Goal: Transaction & Acquisition: Purchase product/service

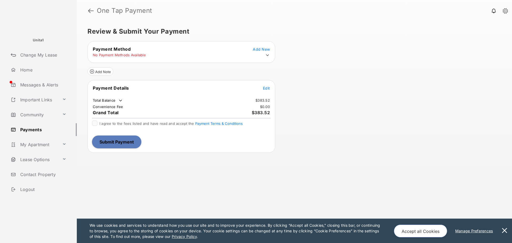
click at [269, 55] on icon at bounding box center [267, 55] width 3 height 2
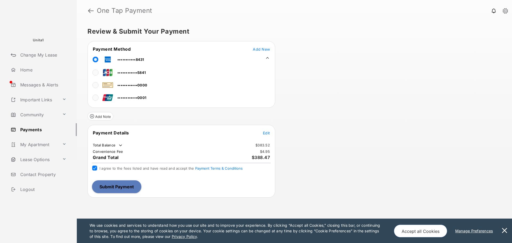
click at [264, 134] on span "Edit" at bounding box center [266, 133] width 7 height 5
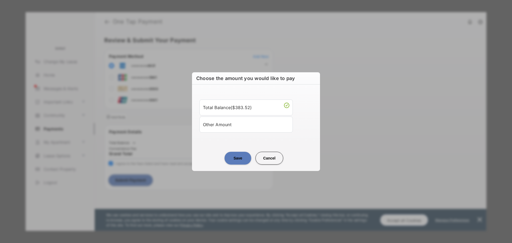
click at [236, 126] on div "Other Amount" at bounding box center [246, 124] width 86 height 9
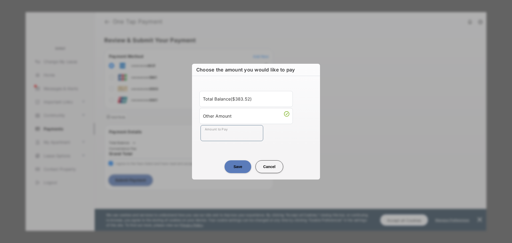
click at [216, 135] on input "Amount to Pay" at bounding box center [232, 133] width 63 height 16
type input "**"
drag, startPoint x: 295, startPoint y: 160, endPoint x: 291, endPoint y: 164, distance: 5.1
click at [295, 160] on center "Save Cancel" at bounding box center [255, 164] width 115 height 17
click at [230, 165] on button "Save" at bounding box center [238, 166] width 27 height 13
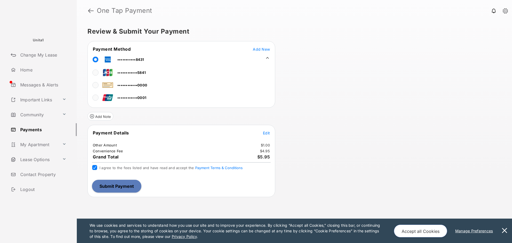
click at [127, 188] on button "Submit Payment" at bounding box center [116, 186] width 49 height 13
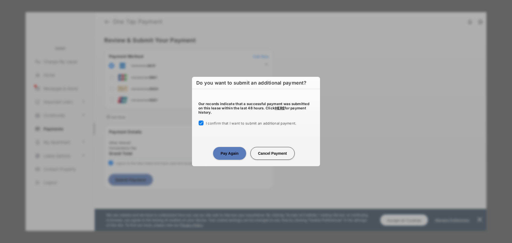
click at [237, 150] on button "Pay Again" at bounding box center [229, 153] width 33 height 13
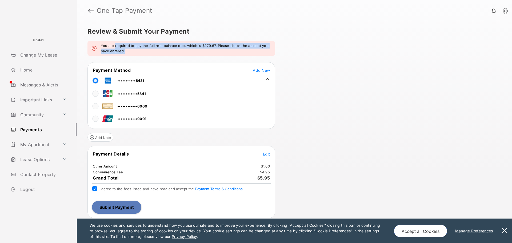
drag, startPoint x: 144, startPoint y: 50, endPoint x: 114, endPoint y: 45, distance: 30.4
click at [114, 45] on em "You are required to pay the full rent balance due, which is $279.67. Please che…" at bounding box center [186, 48] width 170 height 10
drag, startPoint x: 114, startPoint y: 45, endPoint x: 139, endPoint y: 51, distance: 25.6
click at [138, 51] on em "You are required to pay the full rent balance due, which is $279.67. Please che…" at bounding box center [186, 48] width 170 height 10
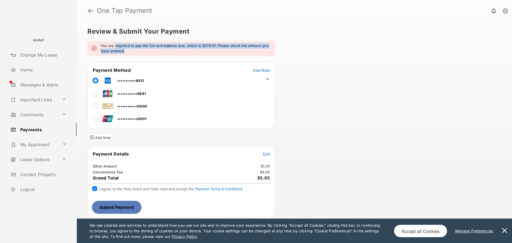
click at [139, 51] on em "You are required to pay the full rent balance due, which is $279.67. Please che…" at bounding box center [186, 48] width 170 height 10
drag, startPoint x: 139, startPoint y: 51, endPoint x: 118, endPoint y: 46, distance: 21.4
click at [120, 47] on em "You are required to pay the full rent balance due, which is $279.67. Please che…" at bounding box center [186, 48] width 170 height 10
click at [118, 46] on em "You are required to pay the full rent balance due, which is $279.67. Please che…" at bounding box center [186, 48] width 170 height 10
drag, startPoint x: 118, startPoint y: 46, endPoint x: 186, endPoint y: 55, distance: 68.3
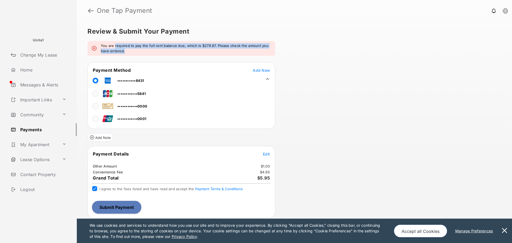
click at [185, 55] on div "You are required to pay the full rent balance due, which is $279.67. Please che…" at bounding box center [182, 48] width 188 height 15
click at [186, 55] on div "You are required to pay the full rent balance due, which is $279.67. Please che…" at bounding box center [182, 48] width 188 height 15
drag, startPoint x: 186, startPoint y: 55, endPoint x: 125, endPoint y: 39, distance: 62.7
click at [125, 39] on div "Review & Submit Your Payment You are required to pay the full rent balance due,…" at bounding box center [294, 132] width 435 height 222
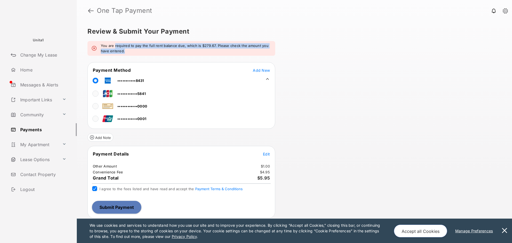
drag, startPoint x: 125, startPoint y: 39, endPoint x: 168, endPoint y: 50, distance: 43.7
click at [168, 50] on div "Review & Submit Your Payment You are required to pay the full rent balance due,…" at bounding box center [294, 132] width 435 height 222
click at [168, 50] on em "You are required to pay the full rent balance due, which is $279.67. Please che…" at bounding box center [186, 48] width 170 height 10
drag, startPoint x: 168, startPoint y: 50, endPoint x: 111, endPoint y: 39, distance: 58.0
click at [111, 39] on div "Review & Submit Your Payment You are required to pay the full rent balance due,…" at bounding box center [294, 132] width 435 height 222
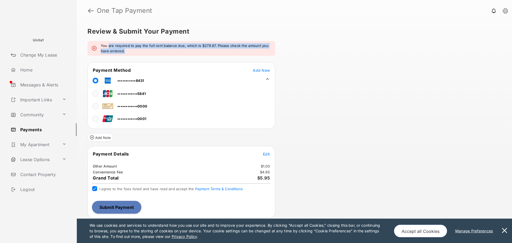
click at [111, 39] on div "Review & Submit Your Payment You are required to pay the full rent balance due,…" at bounding box center [294, 132] width 435 height 222
drag, startPoint x: 111, startPoint y: 39, endPoint x: 149, endPoint y: 49, distance: 39.1
click at [149, 49] on div "Review & Submit Your Payment You are required to pay the full rent balance due,…" at bounding box center [294, 132] width 435 height 222
click at [149, 49] on em "You are required to pay the full rent balance due, which is $279.67. Please che…" at bounding box center [186, 48] width 170 height 10
drag, startPoint x: 149, startPoint y: 49, endPoint x: 104, endPoint y: 37, distance: 46.6
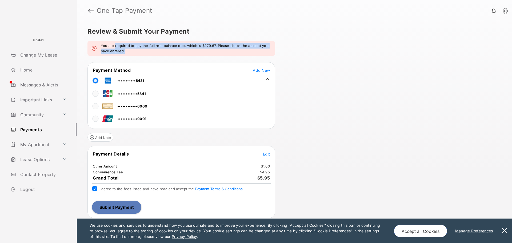
click at [104, 37] on div "Review & Submit Your Payment You are required to pay the full rent balance due,…" at bounding box center [294, 132] width 435 height 222
drag, startPoint x: 104, startPoint y: 37, endPoint x: 151, endPoint y: 52, distance: 49.3
click at [147, 51] on div "Review & Submit Your Payment You are required to pay the full rent balance due,…" at bounding box center [294, 132] width 435 height 222
click at [151, 52] on em "You are required to pay the full rent balance due, which is $279.67. Please che…" at bounding box center [186, 48] width 170 height 10
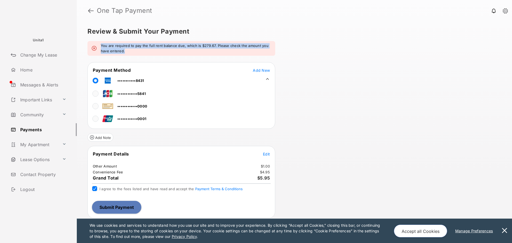
drag, startPoint x: 151, startPoint y: 52, endPoint x: 95, endPoint y: 42, distance: 56.5
click at [95, 42] on div "You are required to pay the full rent balance due, which is $279.67. Please che…" at bounding box center [182, 48] width 188 height 15
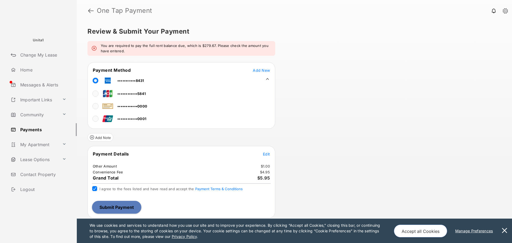
click at [95, 42] on div "You are required to pay the full rent balance due, which is $279.67. Please che…" at bounding box center [182, 48] width 188 height 15
drag, startPoint x: 95, startPoint y: 42, endPoint x: 145, endPoint y: 62, distance: 53.5
click at [131, 55] on div "You are required to pay the full rent balance due, which is $279.67. Please che…" at bounding box center [182, 48] width 188 height 15
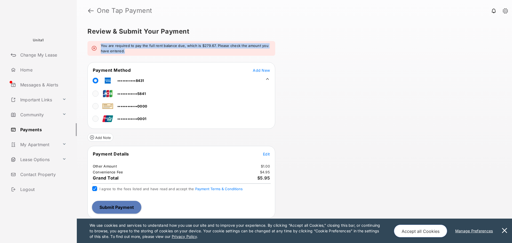
click at [108, 207] on button "Submit Payment" at bounding box center [116, 207] width 49 height 13
